Goal: Information Seeking & Learning: Learn about a topic

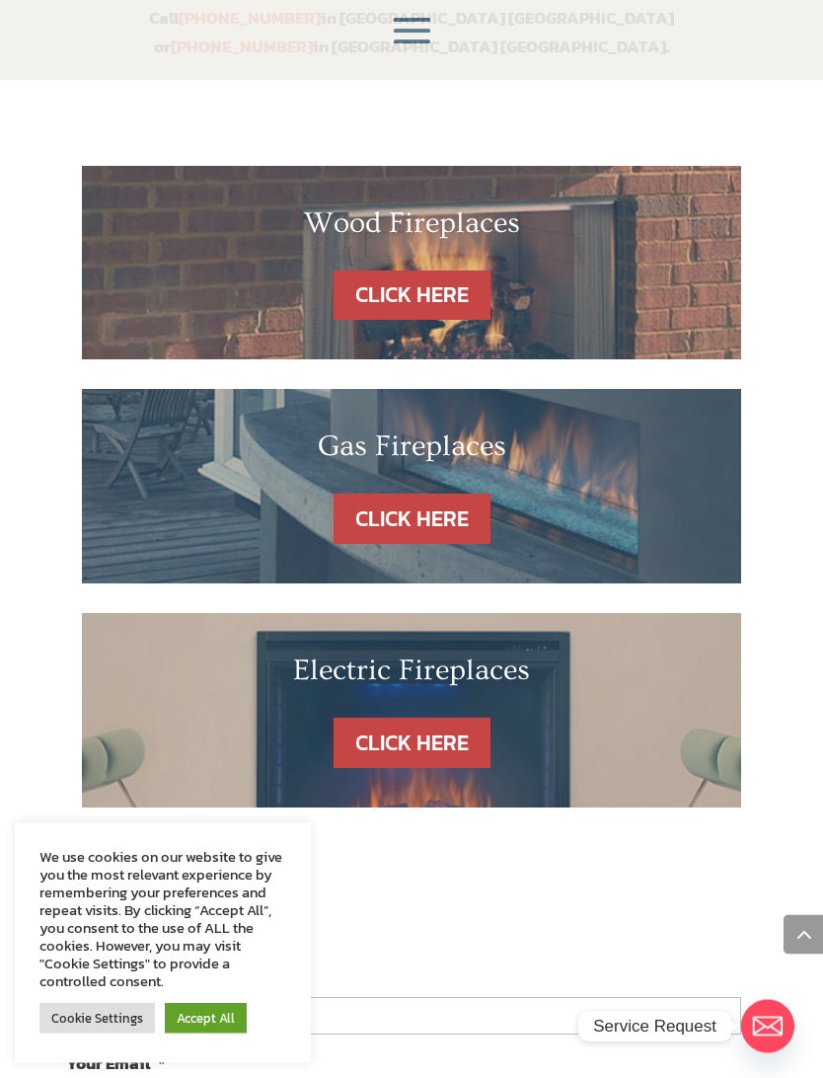
scroll to position [1102, 0]
click at [487, 704] on link "CLICK HERE" at bounding box center [412, 743] width 157 height 50
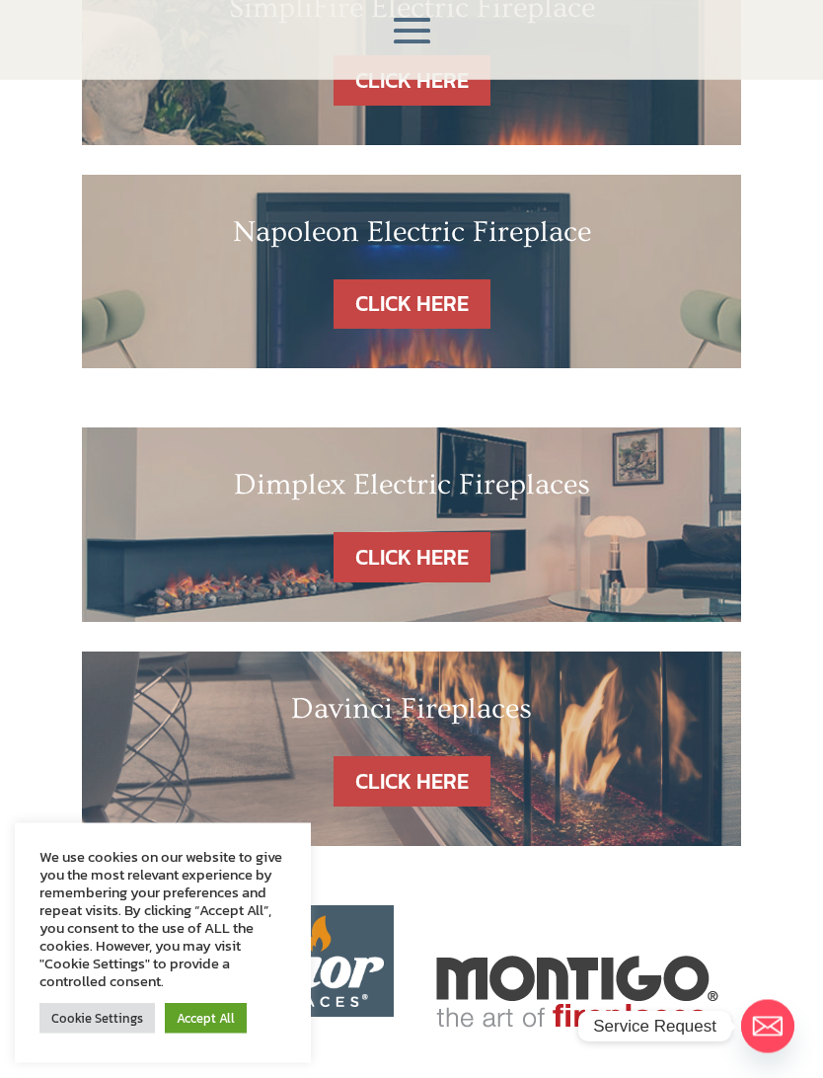
scroll to position [736, 0]
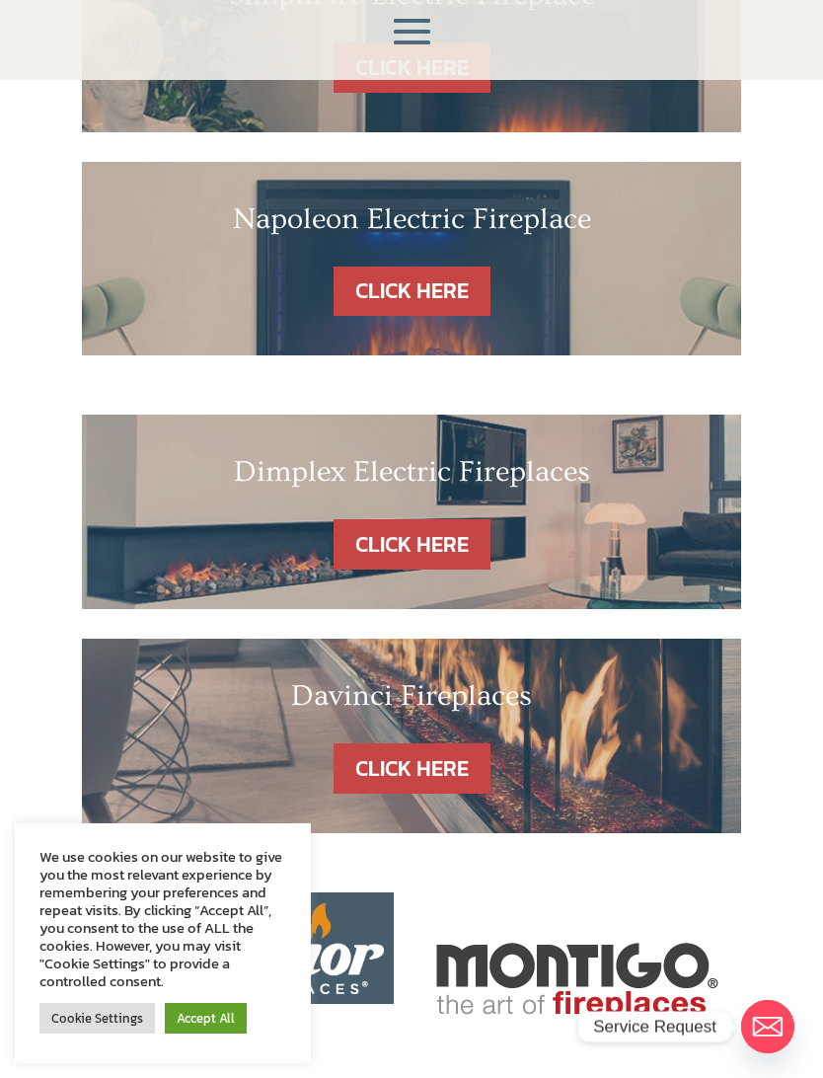
click at [454, 532] on link "CLICK HERE" at bounding box center [412, 544] width 157 height 50
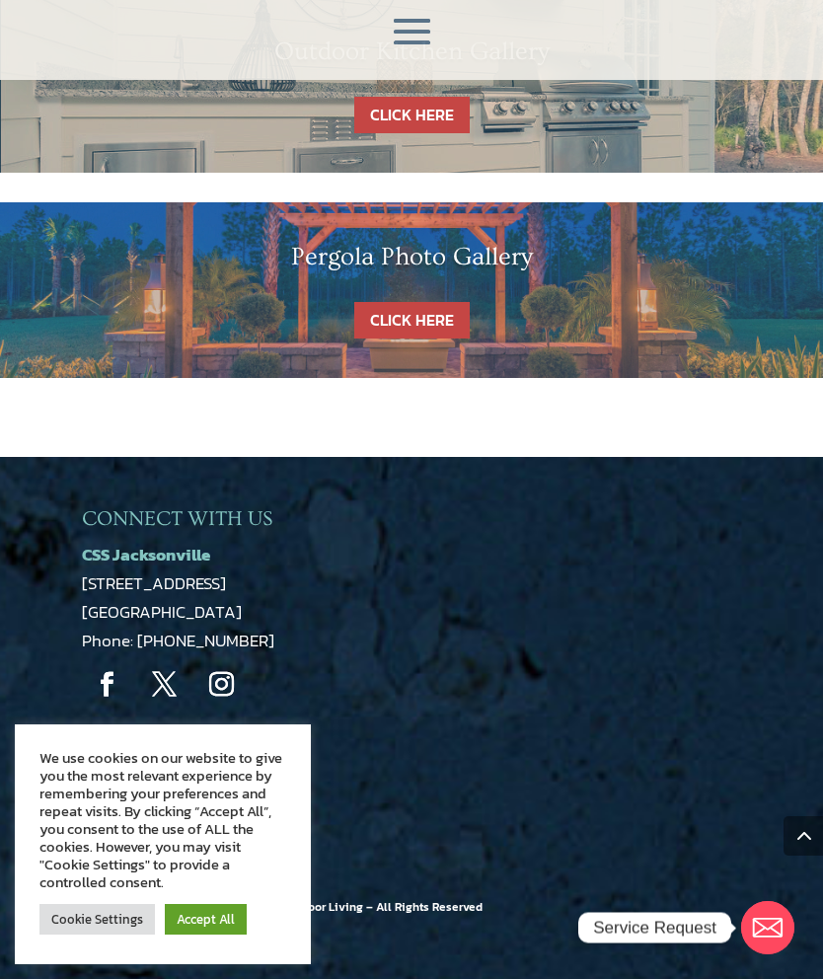
scroll to position [2283, 0]
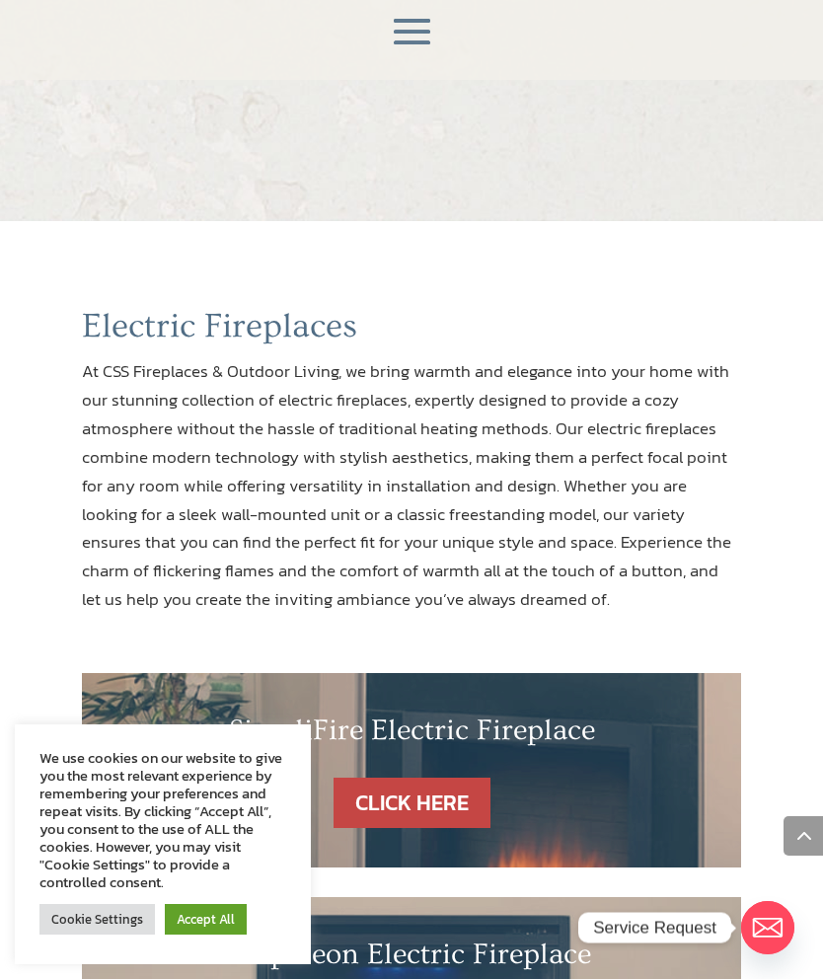
scroll to position [791, 0]
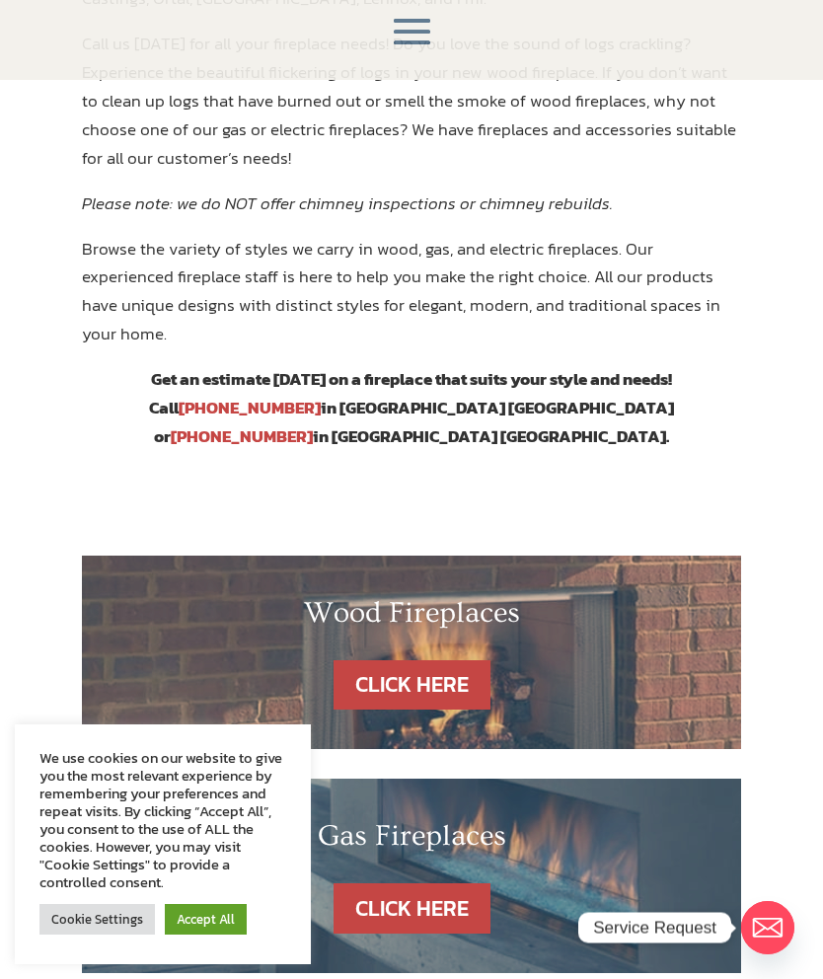
scroll to position [709, 0]
